Goal: Task Accomplishment & Management: Manage account settings

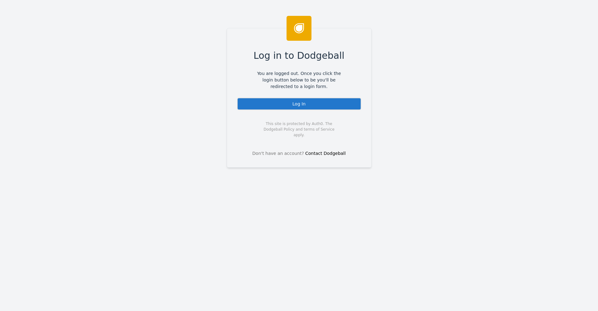
click at [340, 101] on div "Log In" at bounding box center [299, 104] width 124 height 12
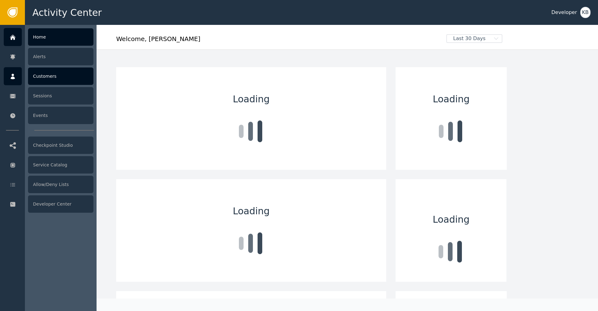
click at [13, 77] on icon at bounding box center [13, 77] width 4 height 6
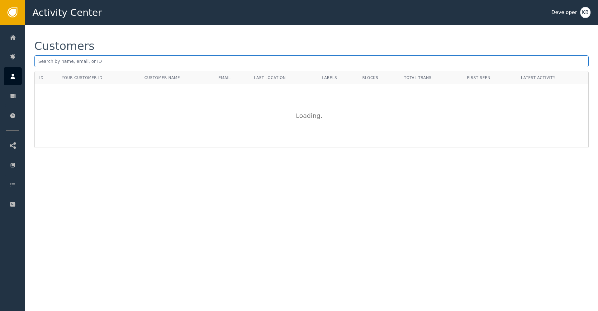
click at [156, 60] on input "text" at bounding box center [311, 61] width 554 height 12
paste input "icotevents@gmail.com"
type input "icotevents@gmail.com"
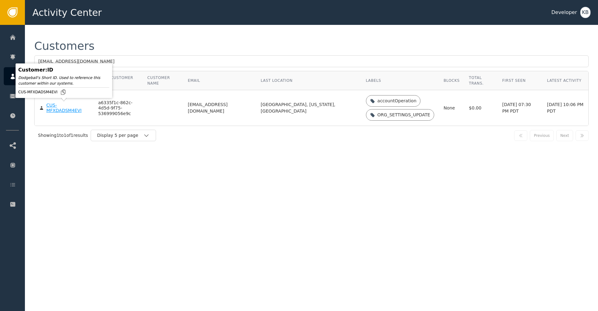
click at [58, 107] on div "CUS-MFXDADSM4EVI" at bounding box center [67, 108] width 42 height 11
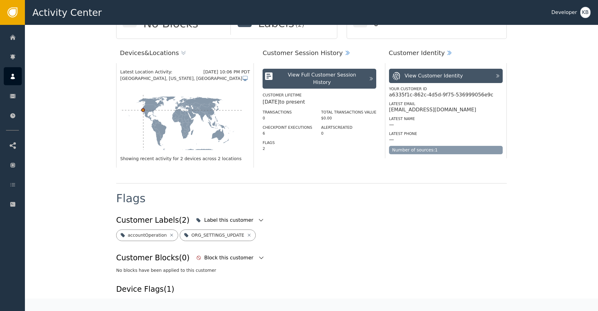
scroll to position [148, 0]
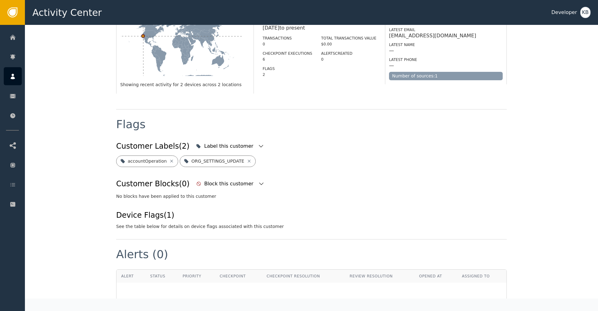
drag, startPoint x: 297, startPoint y: 134, endPoint x: 264, endPoint y: 143, distance: 34.0
click at [297, 134] on div "Flags" at bounding box center [311, 129] width 390 height 21
click at [241, 146] on div "Label this customer" at bounding box center [229, 146] width 71 height 14
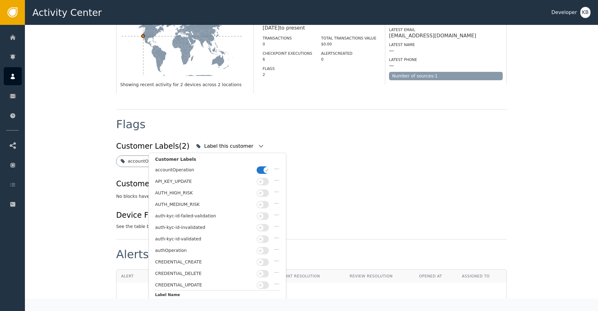
drag, startPoint x: 267, startPoint y: 170, endPoint x: 254, endPoint y: 208, distance: 40.3
click at [266, 170] on icon "button" at bounding box center [266, 170] width 4 height 4
click at [257, 233] on div "auth-kyc-id-invalidated" at bounding box center [217, 229] width 125 height 12
click at [258, 236] on span "button" at bounding box center [260, 239] width 6 height 6
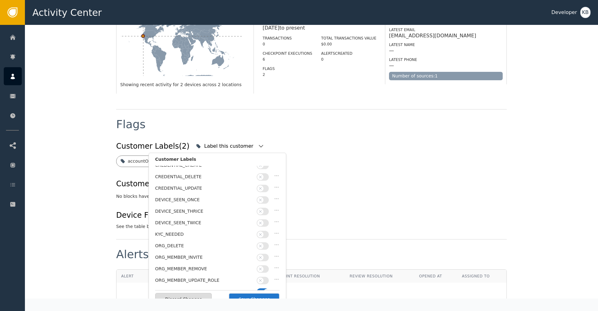
scroll to position [145, 0]
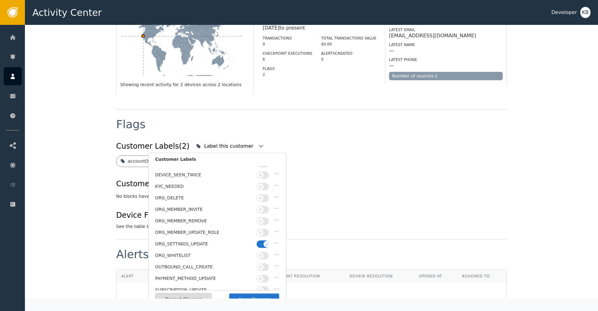
click at [265, 242] on icon "button" at bounding box center [266, 244] width 4 height 4
click at [252, 296] on button "Save Changes" at bounding box center [253, 299] width 51 height 13
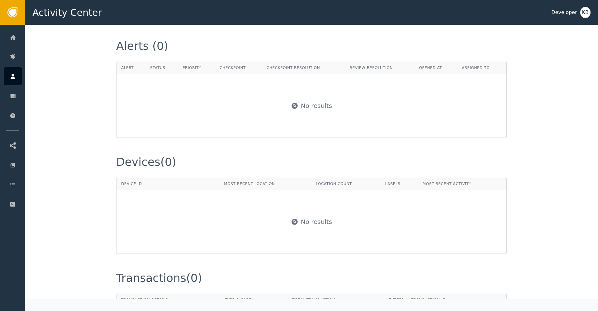
scroll to position [415, 0]
